Goal: Information Seeking & Learning: Understand process/instructions

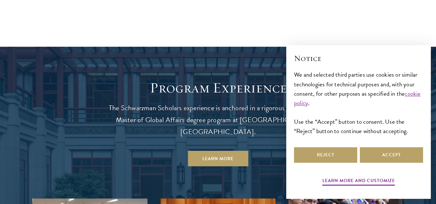
scroll to position [500, 0]
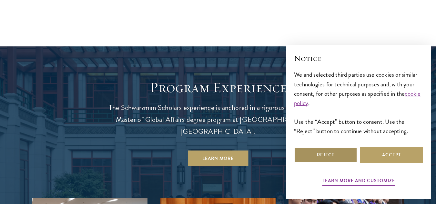
click at [338, 154] on button "Reject" at bounding box center [325, 154] width 63 height 15
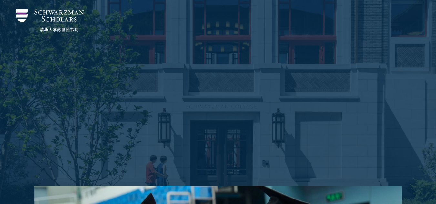
scroll to position [0, 0]
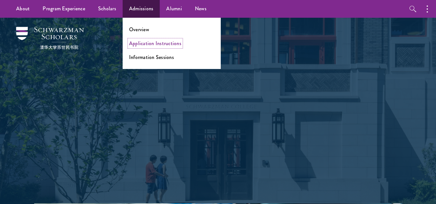
click at [152, 43] on link "Application Instructions" at bounding box center [155, 43] width 52 height 7
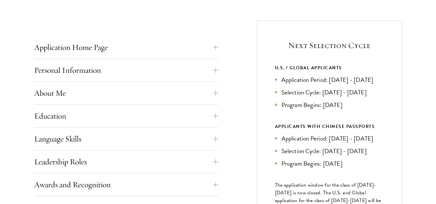
scroll to position [241, 0]
click at [221, 70] on button "Personal Information" at bounding box center [131, 69] width 184 height 15
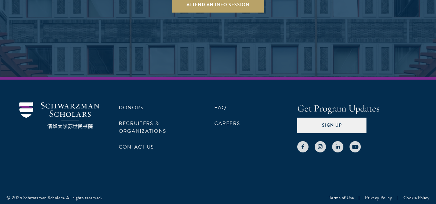
scroll to position [1252, 0]
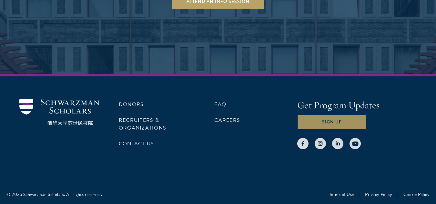
drag, startPoint x: 171, startPoint y: 160, endPoint x: 319, endPoint y: 125, distance: 152.7
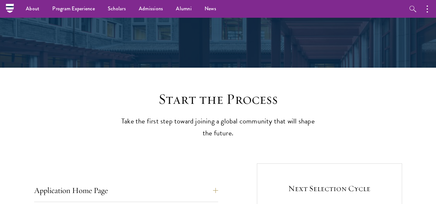
scroll to position [73, 0]
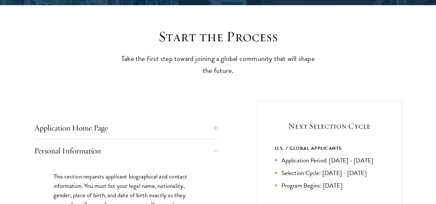
scroll to position [161, 0]
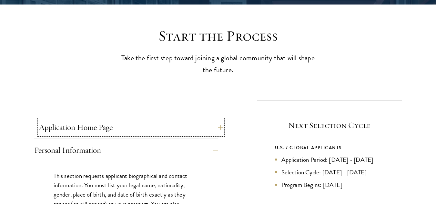
click at [215, 128] on button "Application Home Page" at bounding box center [131, 127] width 184 height 15
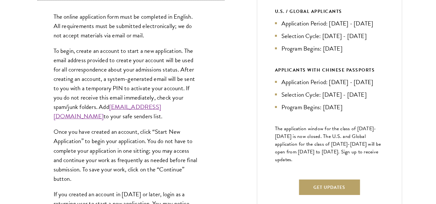
scroll to position [314, 0]
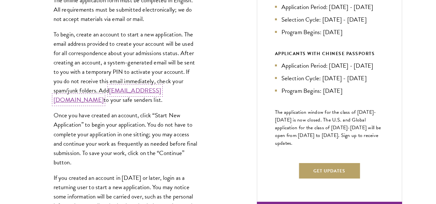
drag, startPoint x: 215, startPoint y: 128, endPoint x: 111, endPoint y: 100, distance: 107.2
click at [111, 100] on link "admissions@schwarzmanscholars.org" at bounding box center [107, 95] width 107 height 19
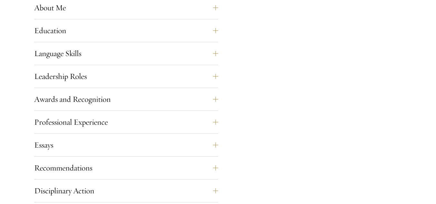
scroll to position [617, 0]
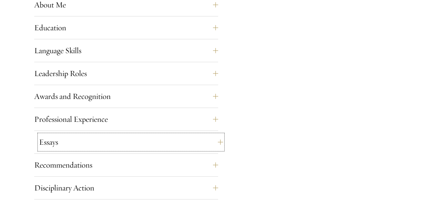
click at [217, 144] on button "Essays" at bounding box center [131, 142] width 184 height 15
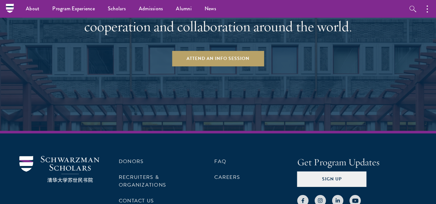
scroll to position [1244, 0]
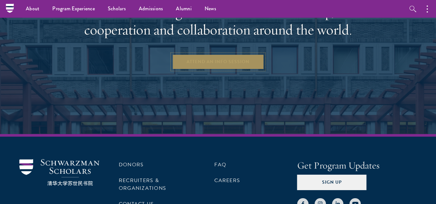
click at [198, 64] on link "Attend an Info Session" at bounding box center [218, 61] width 92 height 15
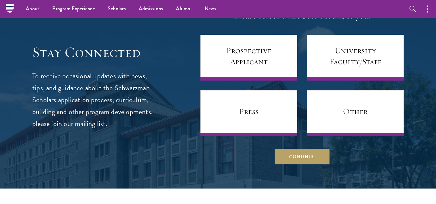
scroll to position [2530, 0]
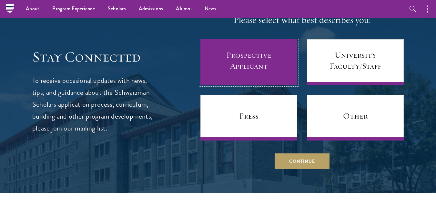
click at [249, 54] on link "Prospective Applicant" at bounding box center [248, 62] width 97 height 46
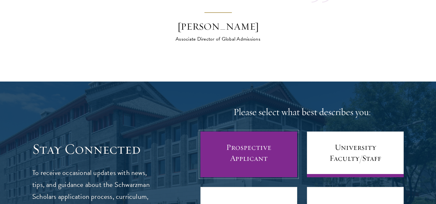
scroll to position [2444, 0]
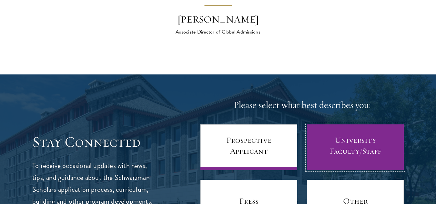
click at [333, 125] on link "University Faculty/Staff" at bounding box center [355, 148] width 97 height 46
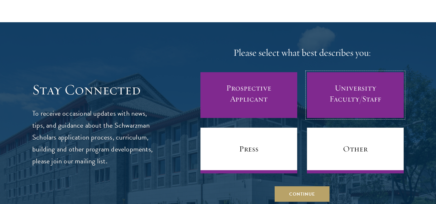
scroll to position [2497, 0]
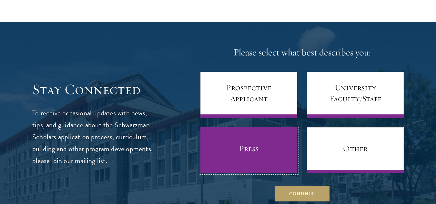
click at [262, 136] on link "Press" at bounding box center [248, 150] width 97 height 46
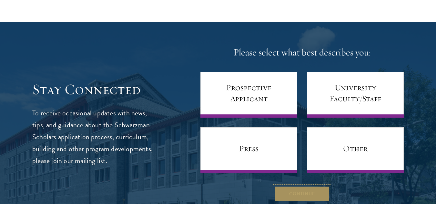
click at [303, 186] on button "Continue" at bounding box center [302, 193] width 55 height 15
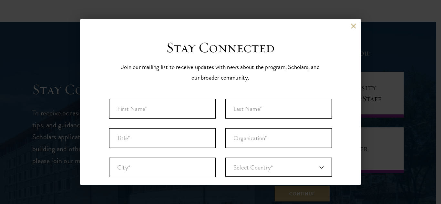
click at [345, 28] on div "Back" at bounding box center [220, 30] width 281 height 15
click at [350, 26] on button at bounding box center [352, 25] width 5 height 5
